Goal: Obtain resource: Download file/media

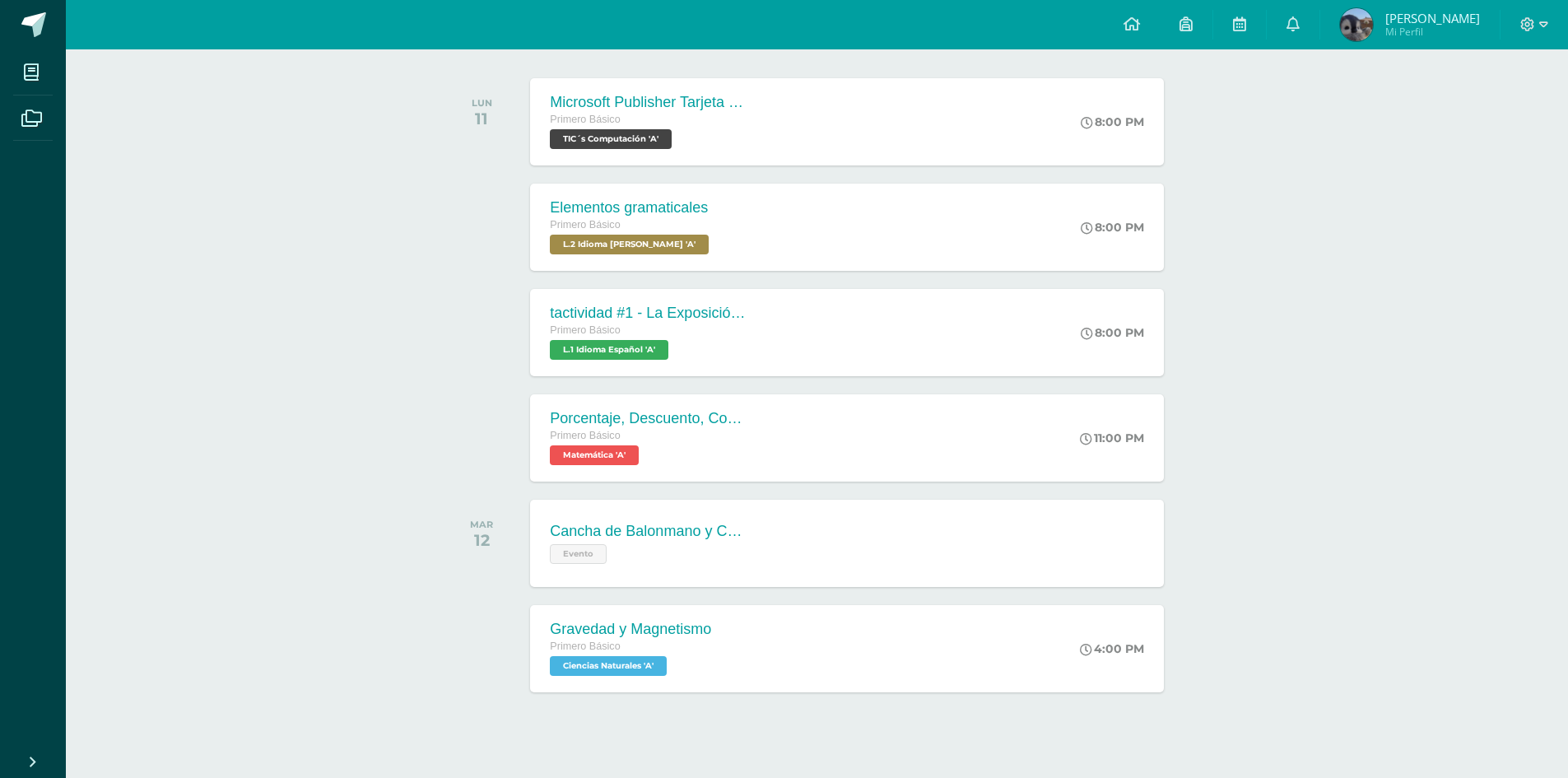
scroll to position [265, 0]
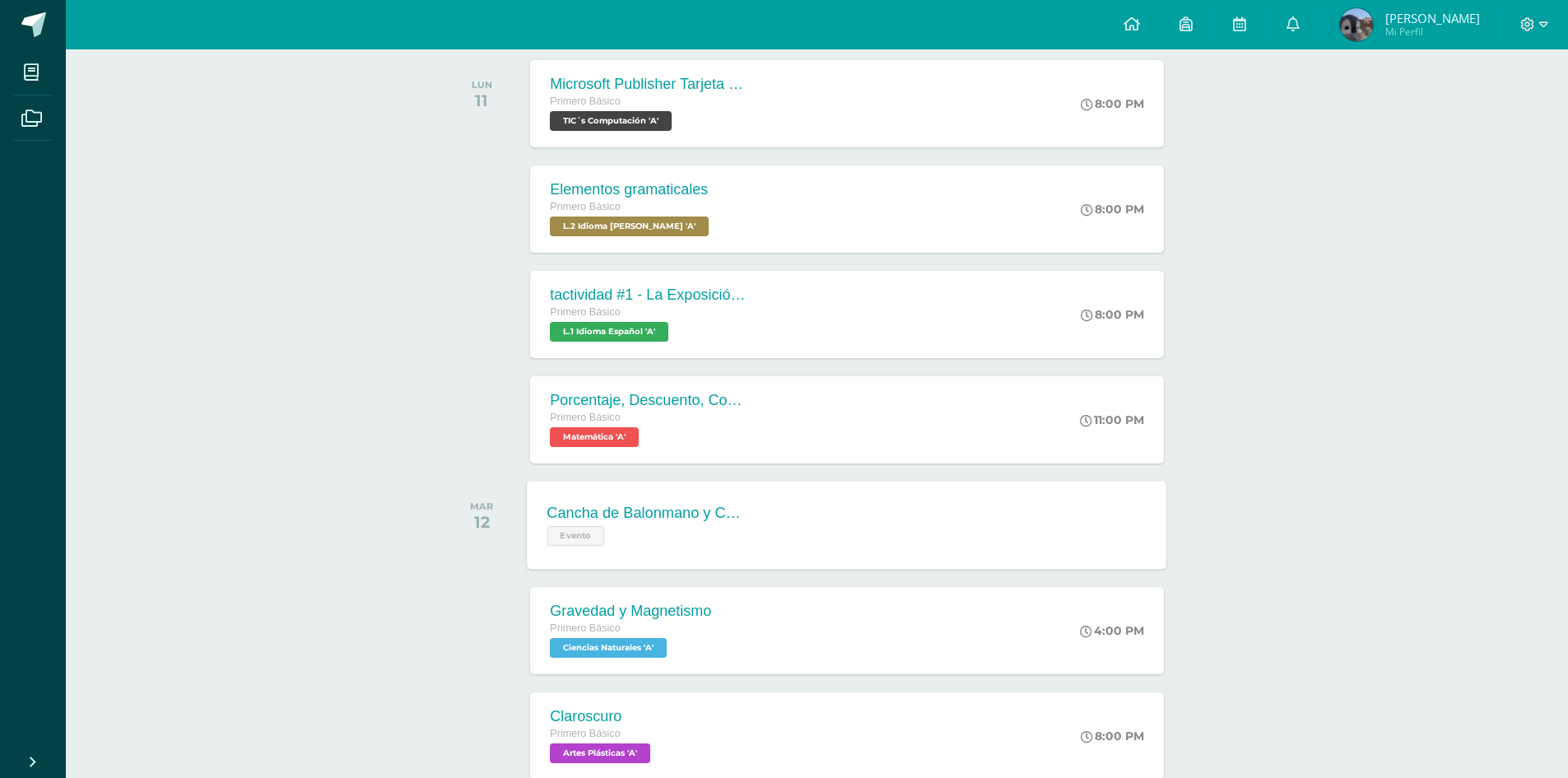
click at [684, 540] on div "Evento" at bounding box center [647, 533] width 199 height 24
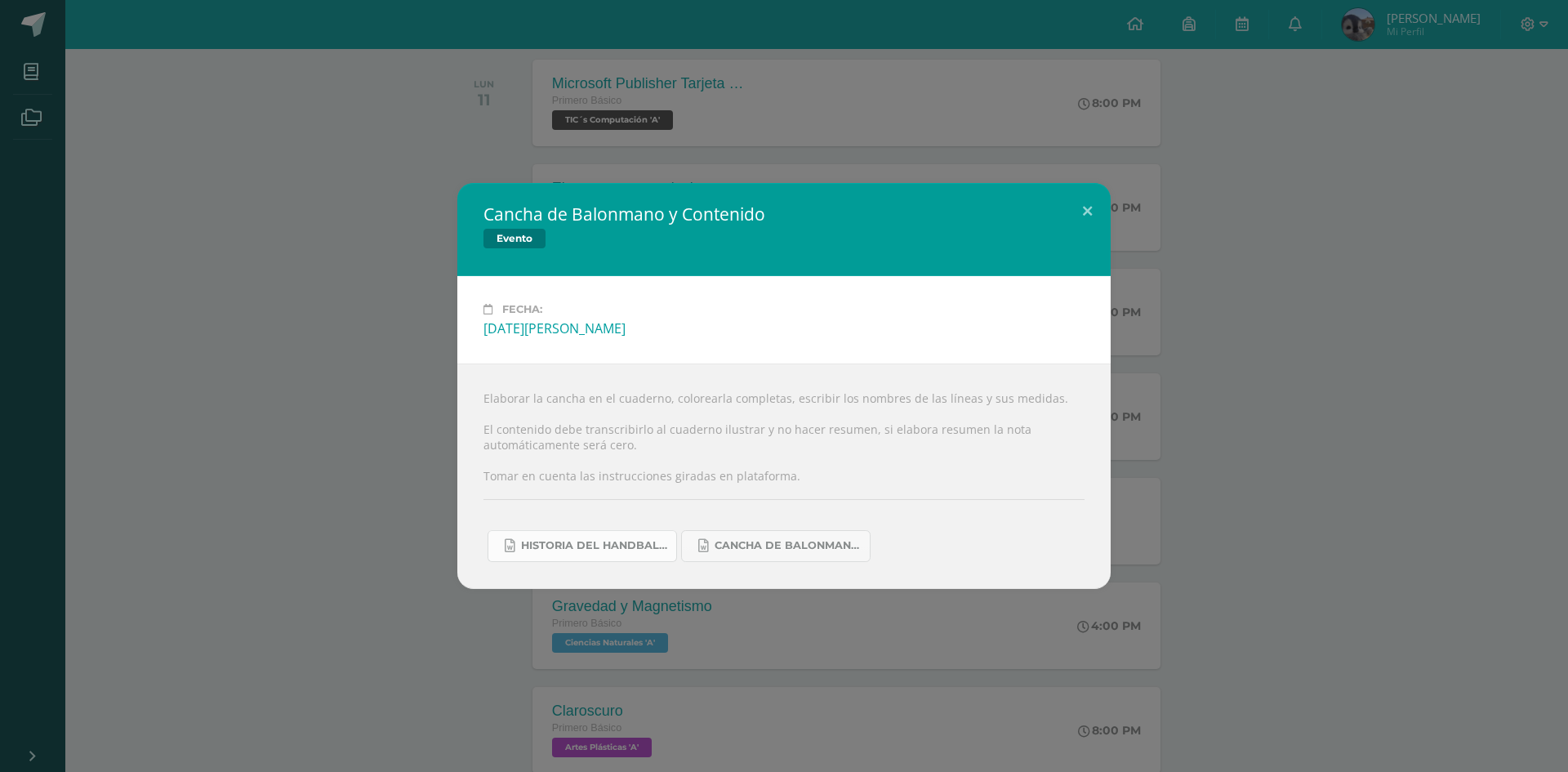
click at [531, 557] on link "Historia del handball.docx" at bounding box center [582, 546] width 190 height 32
click at [1185, 232] on div "Cancha de Balonmano y Contenido Evento Fecha: [DATE][PERSON_NAME] Elaborar la c…" at bounding box center [784, 385] width 1555 height 405
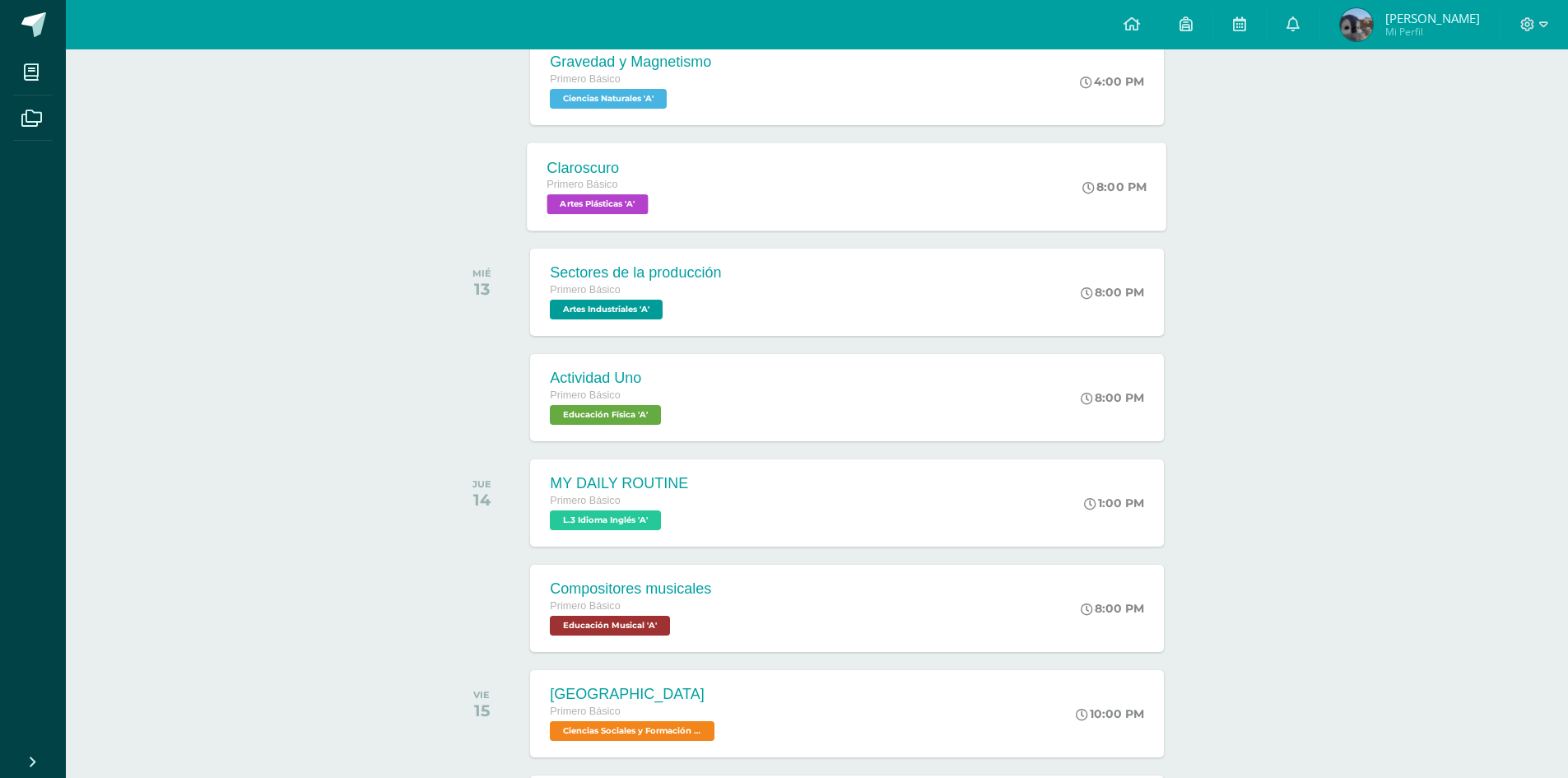
scroll to position [815, 0]
click at [613, 579] on div "Compositores musicales" at bounding box center [629, 588] width 163 height 17
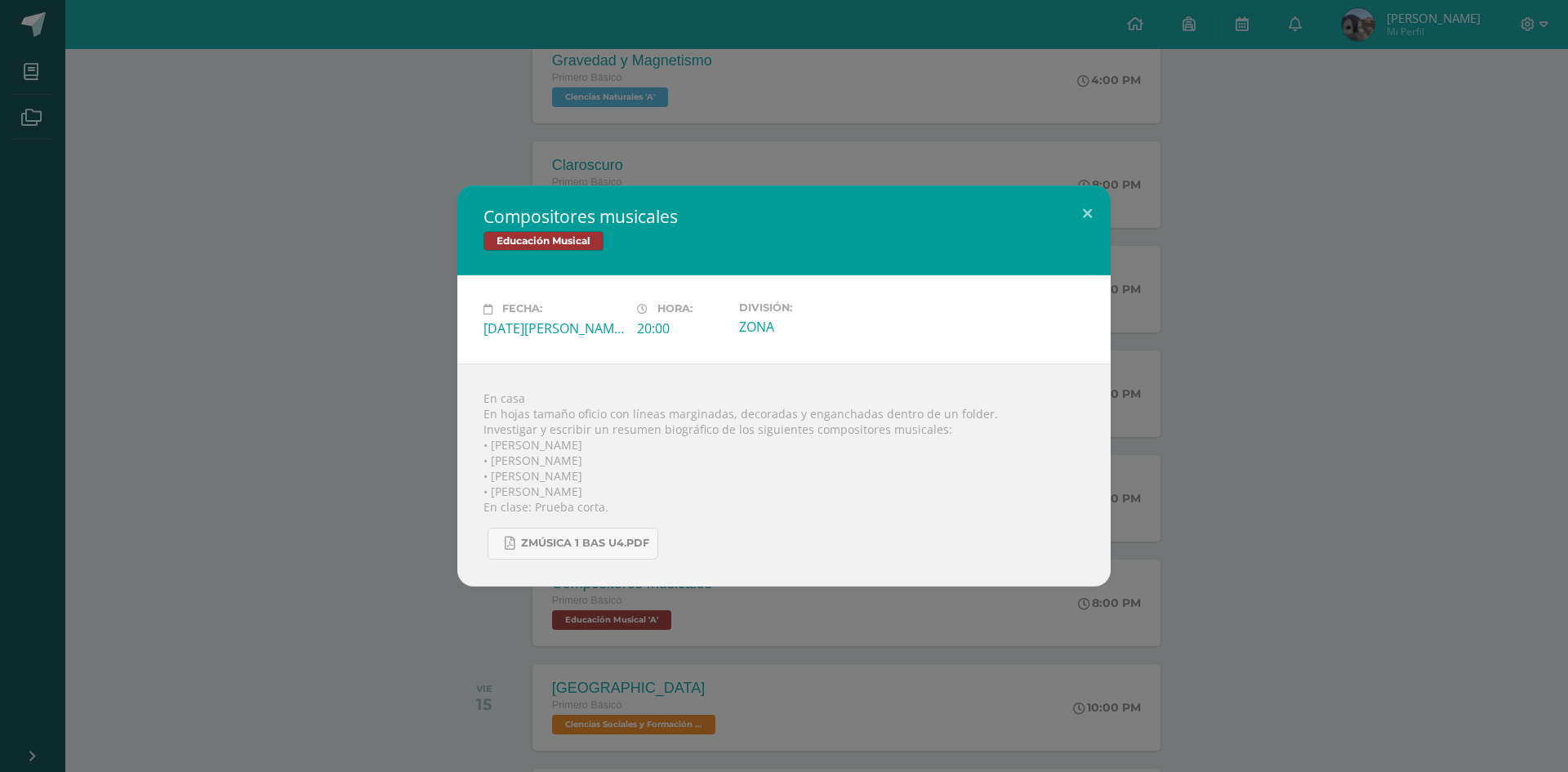
drag, startPoint x: 230, startPoint y: 431, endPoint x: 197, endPoint y: 402, distance: 43.9
click at [211, 414] on div "Compositores musicales Educación Musical Fecha: [DATE][PERSON_NAME] Hora: 20:00…" at bounding box center [784, 385] width 1555 height 400
